Goal: Information Seeking & Learning: Learn about a topic

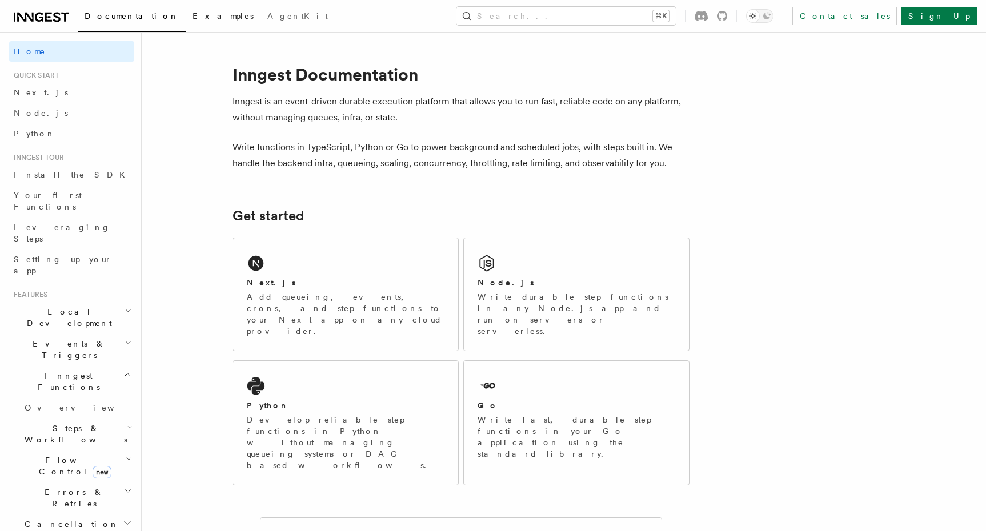
click at [186, 22] on link "Examples" at bounding box center [223, 16] width 75 height 27
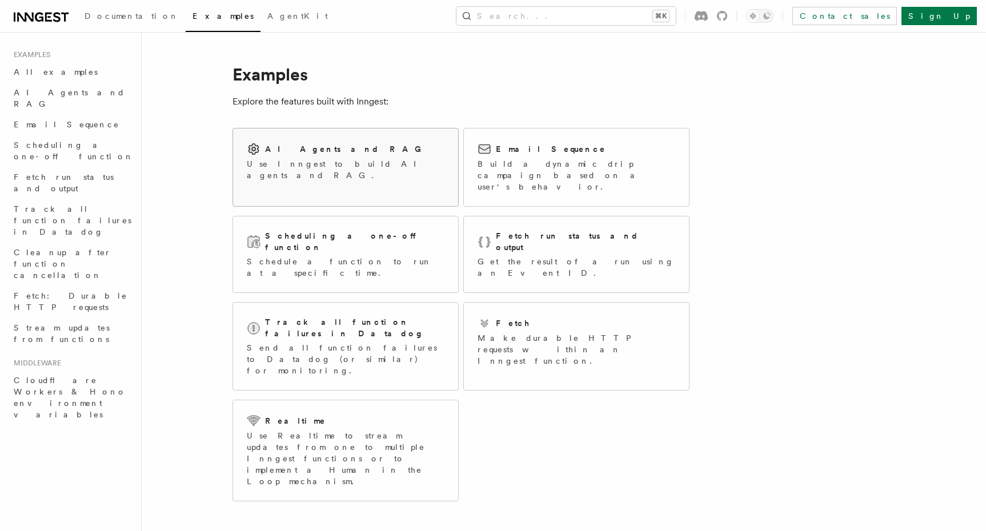
click at [343, 168] on p "Use Inngest to build AI agents and RAG." at bounding box center [346, 169] width 198 height 23
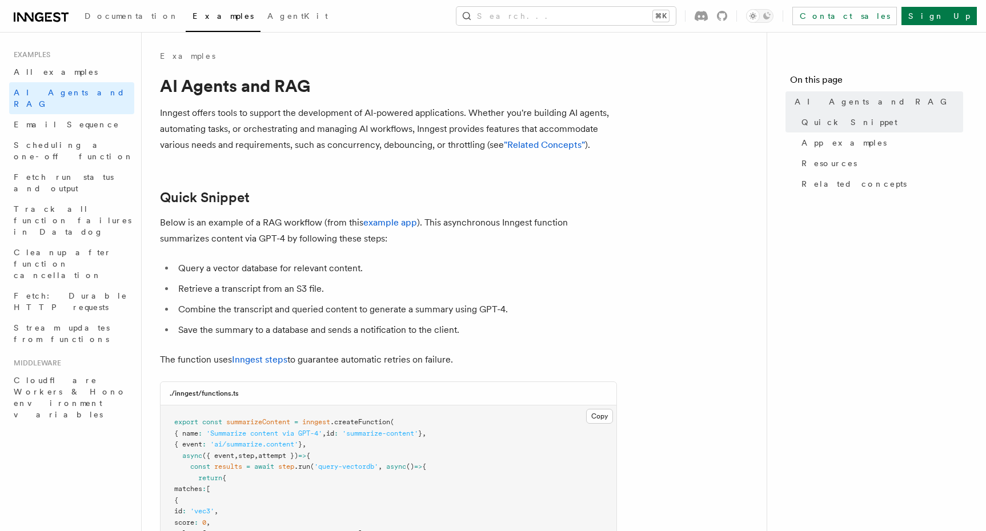
click at [299, 239] on p "Below is an example of a RAG workflow (from this example app ). This asynchrono…" at bounding box center [388, 231] width 457 height 32
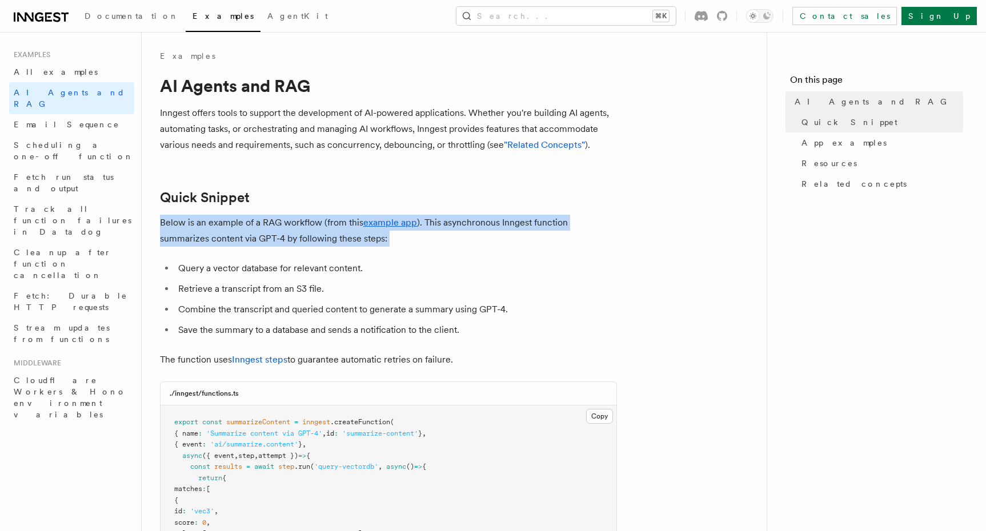
click at [299, 239] on p "Below is an example of a RAG workflow (from this example app ). This asynchrono…" at bounding box center [388, 231] width 457 height 32
click at [103, 114] on link "Email Sequence" at bounding box center [71, 124] width 125 height 21
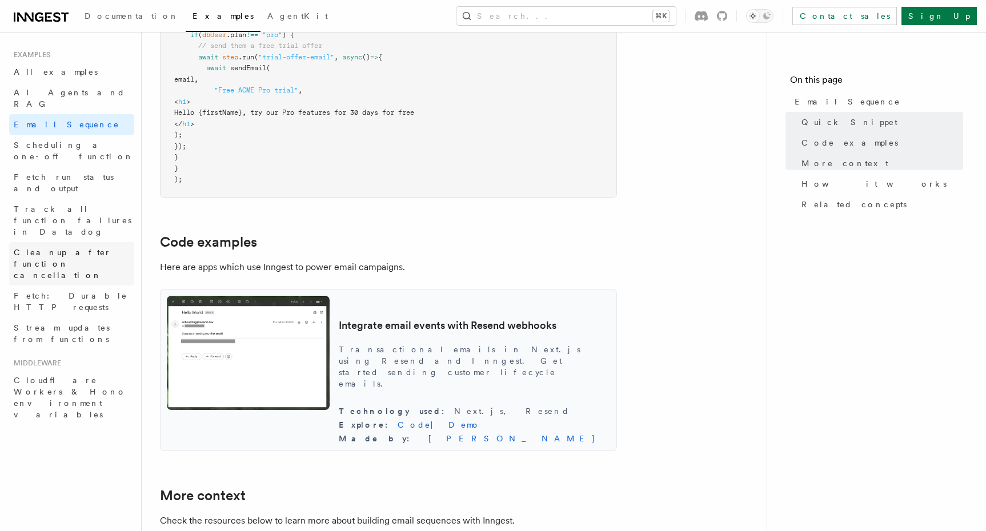
scroll to position [878, 0]
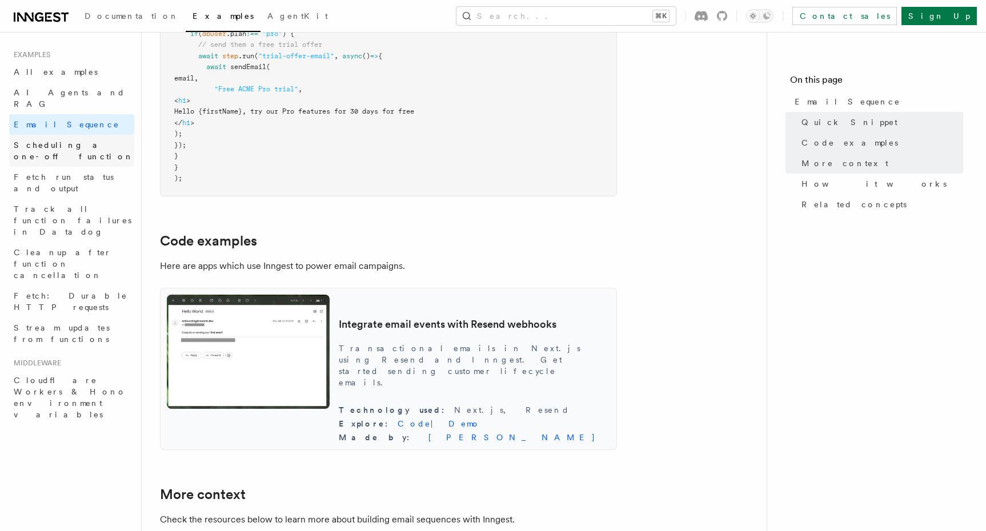
click at [112, 140] on span "Scheduling a one-off function" at bounding box center [74, 150] width 120 height 21
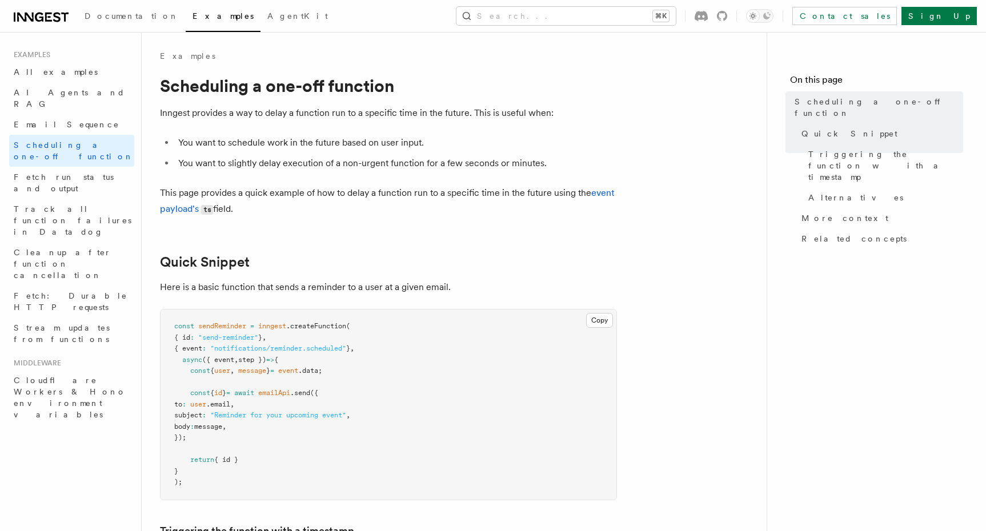
click at [249, 147] on li "You want to schedule work in the future based on user input." at bounding box center [396, 143] width 442 height 16
click at [265, 333] on pre "const sendReminder = inngest .createFunction ( { id : "send-reminder" } , { eve…" at bounding box center [388, 405] width 456 height 190
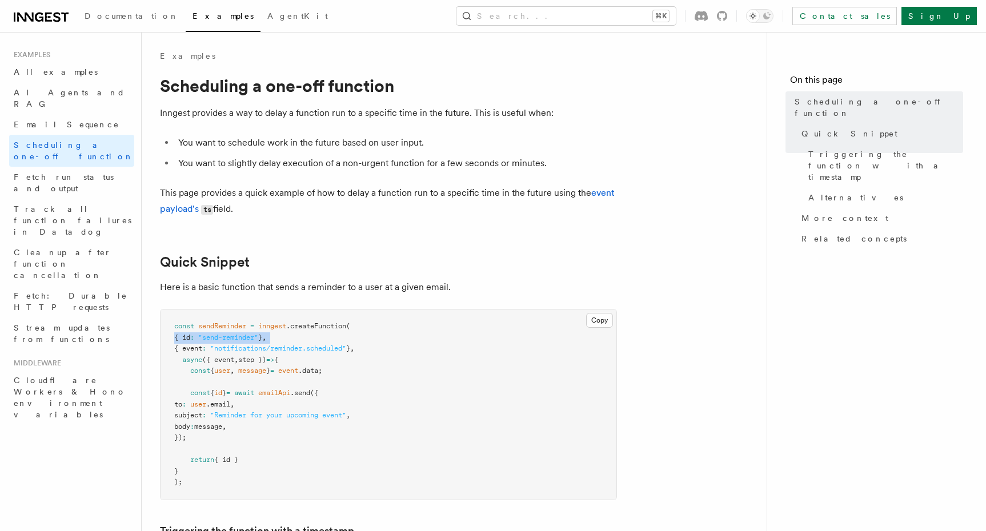
click at [265, 333] on pre "const sendReminder = inngest .createFunction ( { id : "send-reminder" } , { eve…" at bounding box center [388, 405] width 456 height 190
click at [272, 324] on span "inngest" at bounding box center [272, 326] width 28 height 8
click at [272, 325] on span "inngest" at bounding box center [272, 326] width 28 height 8
click at [95, 172] on span "Fetch run status and output" at bounding box center [64, 182] width 100 height 21
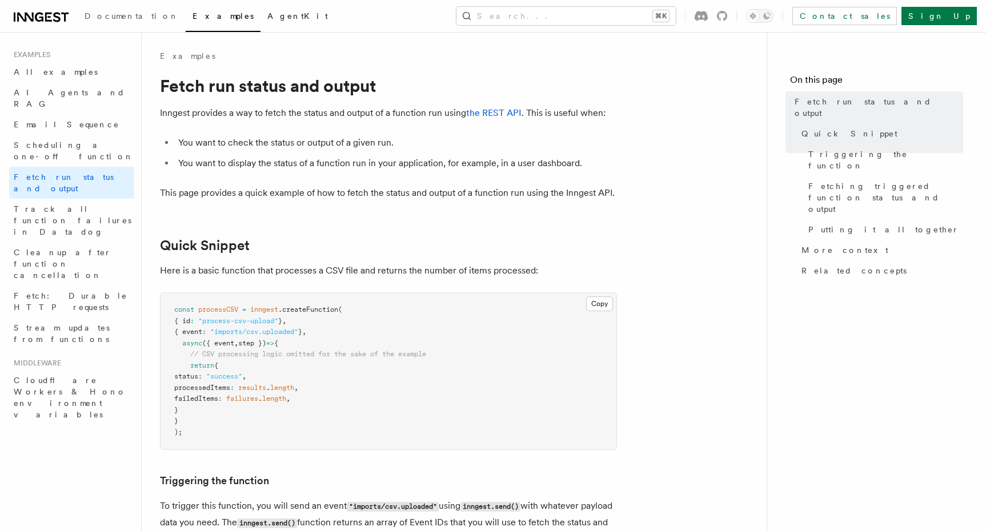
click at [267, 19] on span "AgentKit" at bounding box center [297, 15] width 61 height 9
